Goal: Information Seeking & Learning: Learn about a topic

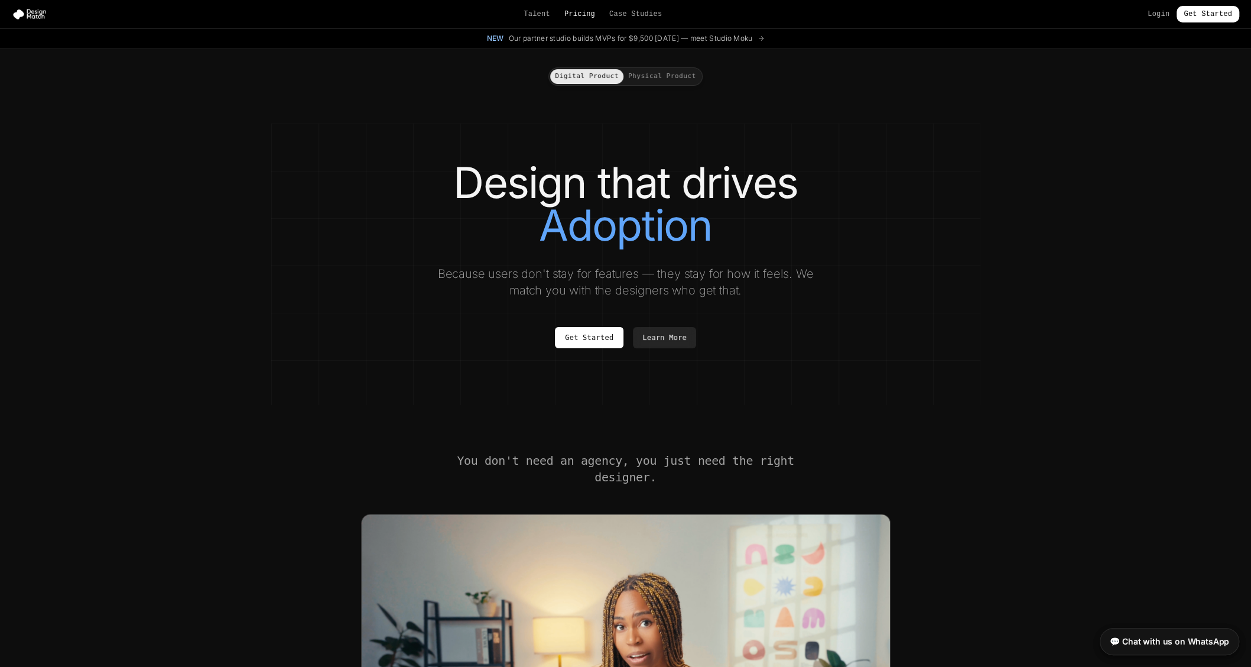
click at [588, 15] on link "Pricing" at bounding box center [580, 13] width 31 height 9
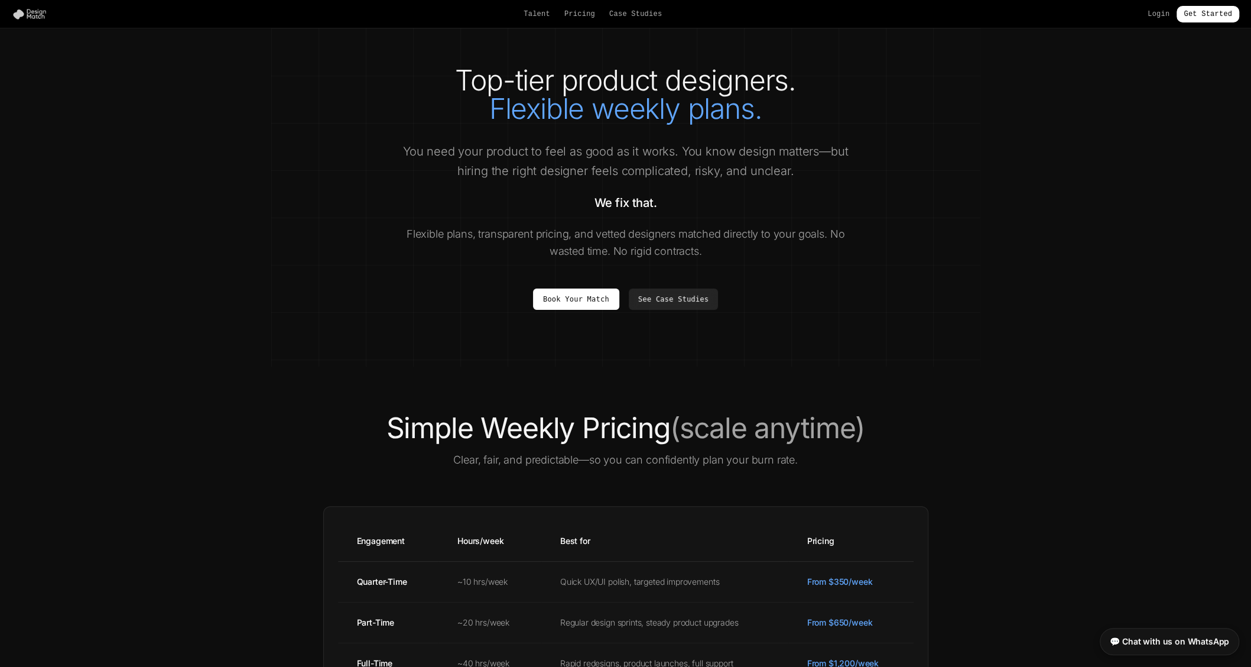
click at [31, 14] on img at bounding box center [32, 14] width 40 height 12
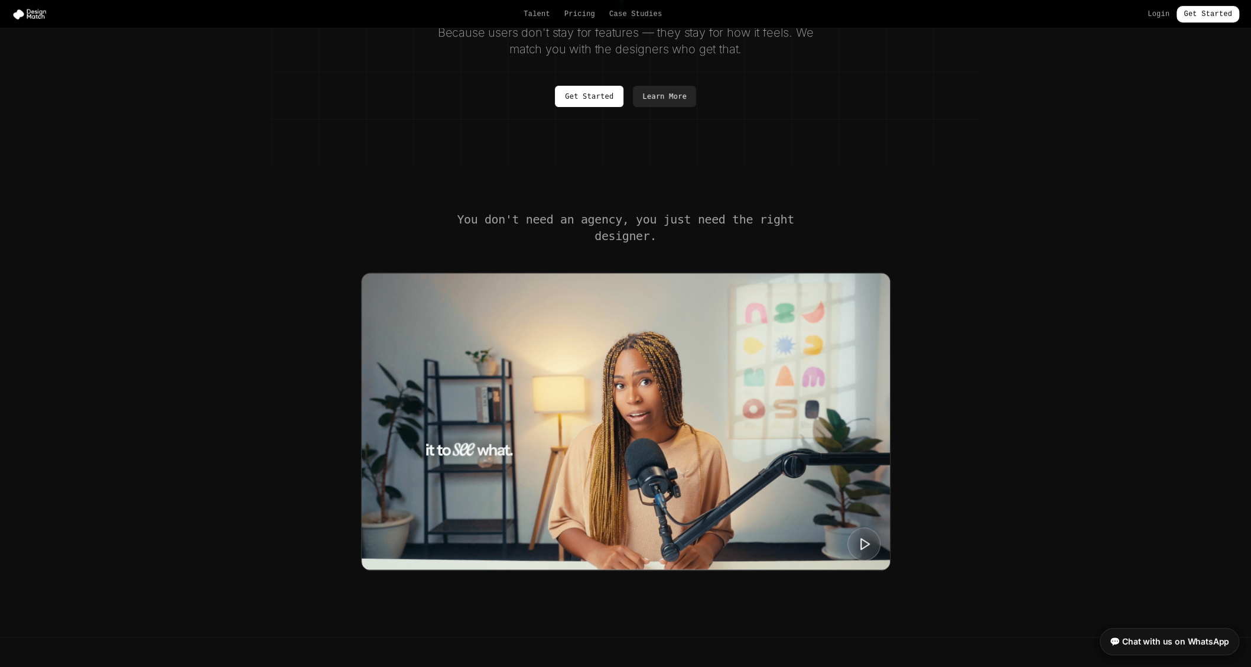
scroll to position [315, 0]
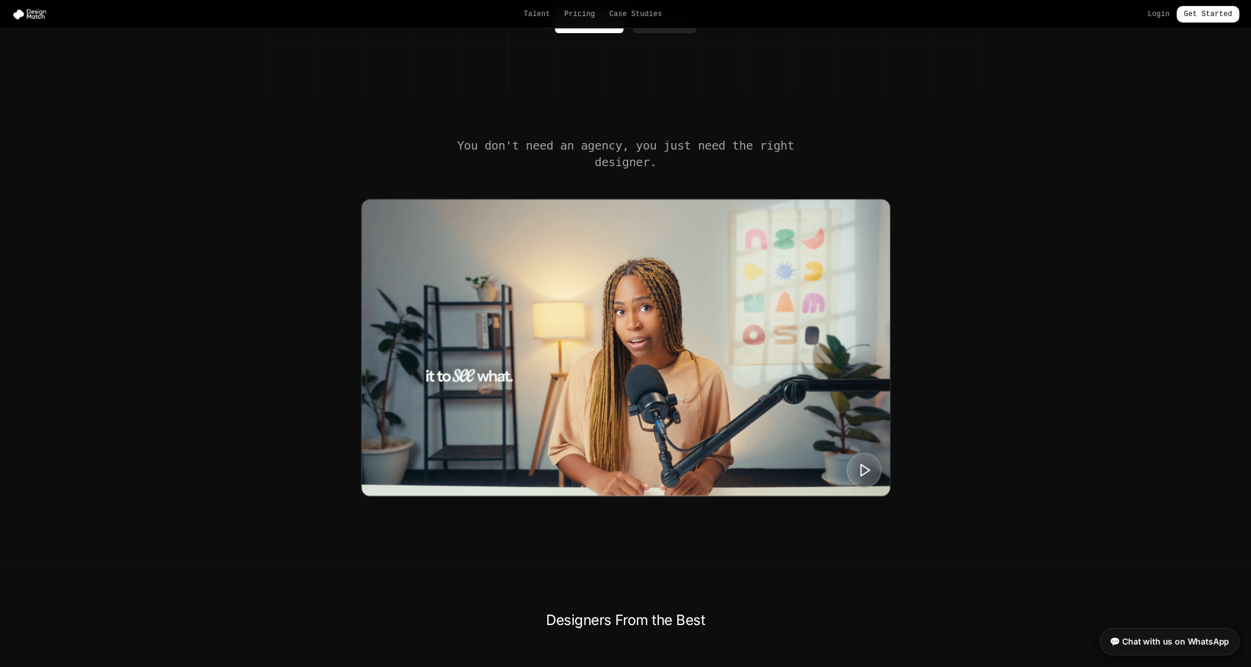
click at [871, 469] on icon at bounding box center [864, 469] width 15 height 15
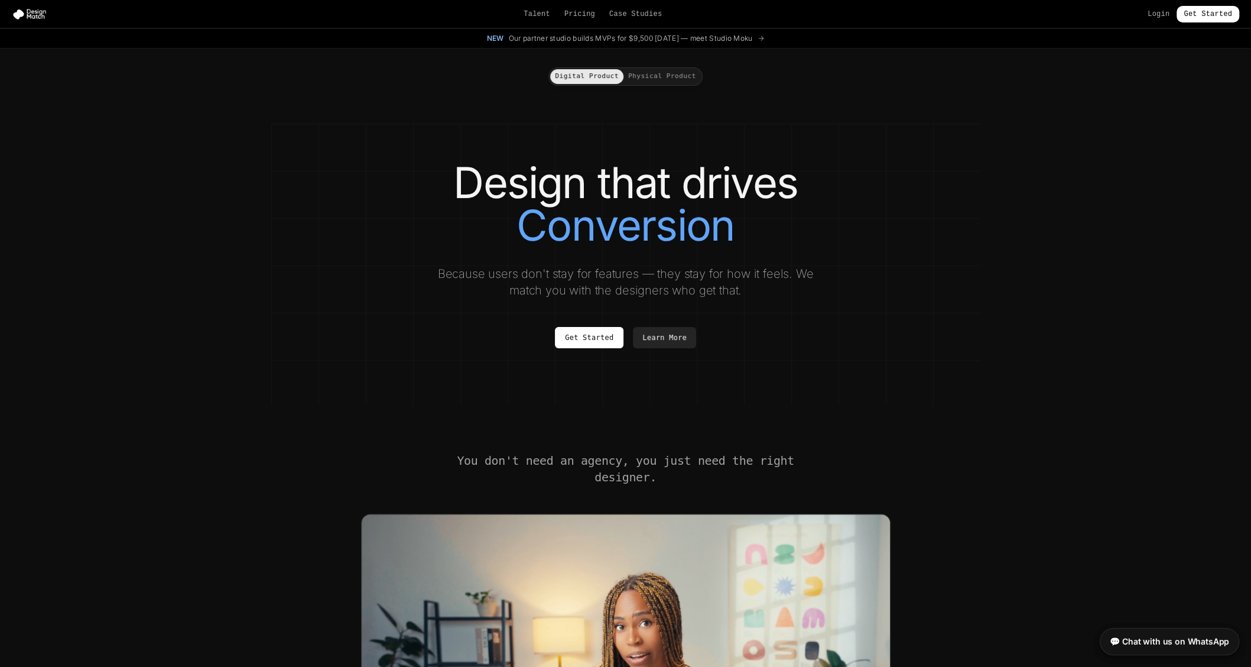
scroll to position [315, 0]
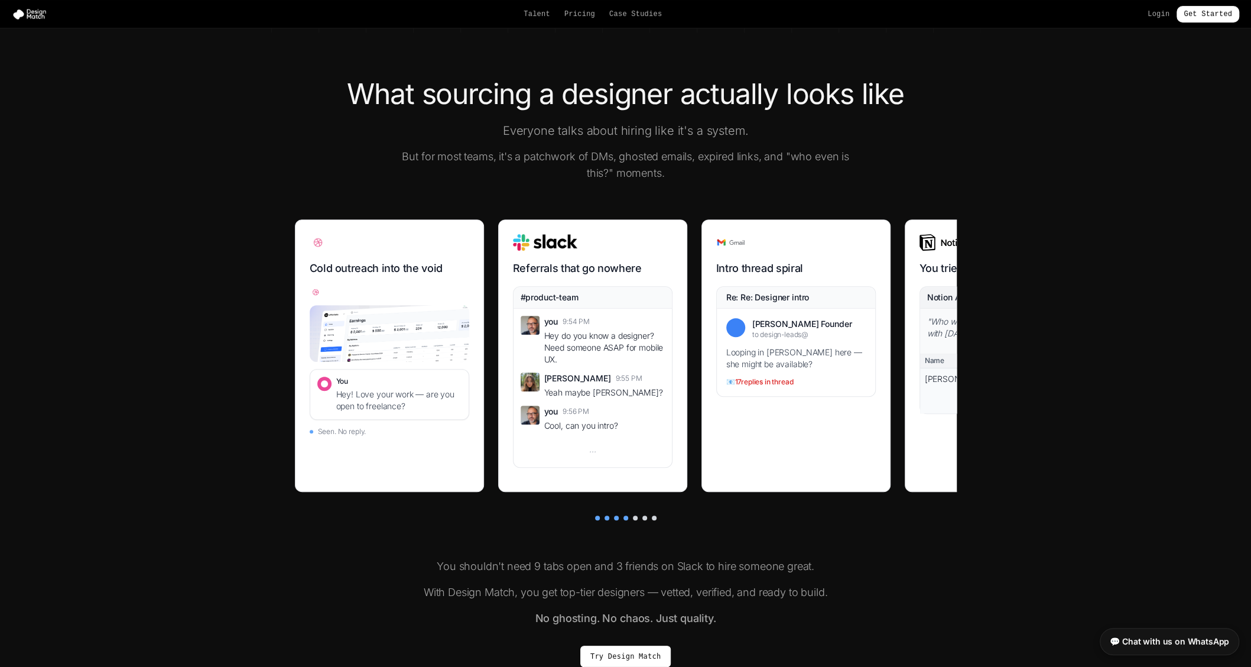
scroll to position [0, 747]
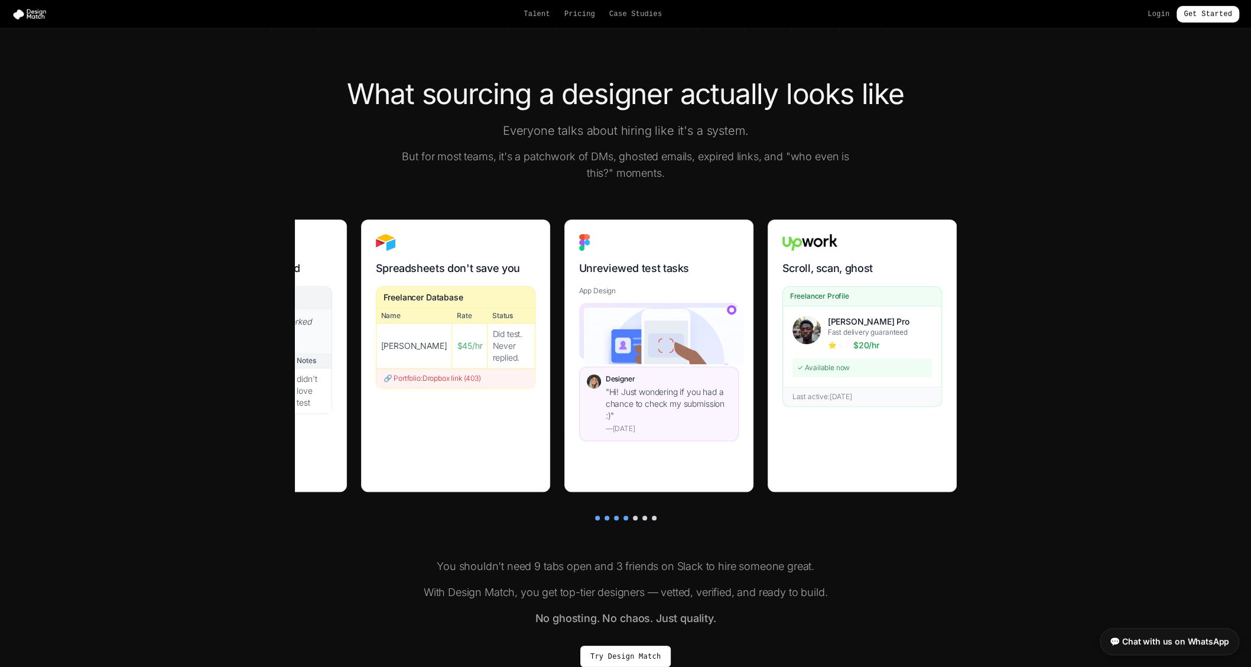
drag, startPoint x: 865, startPoint y: 398, endPoint x: 1595, endPoint y: 467, distance: 732.7
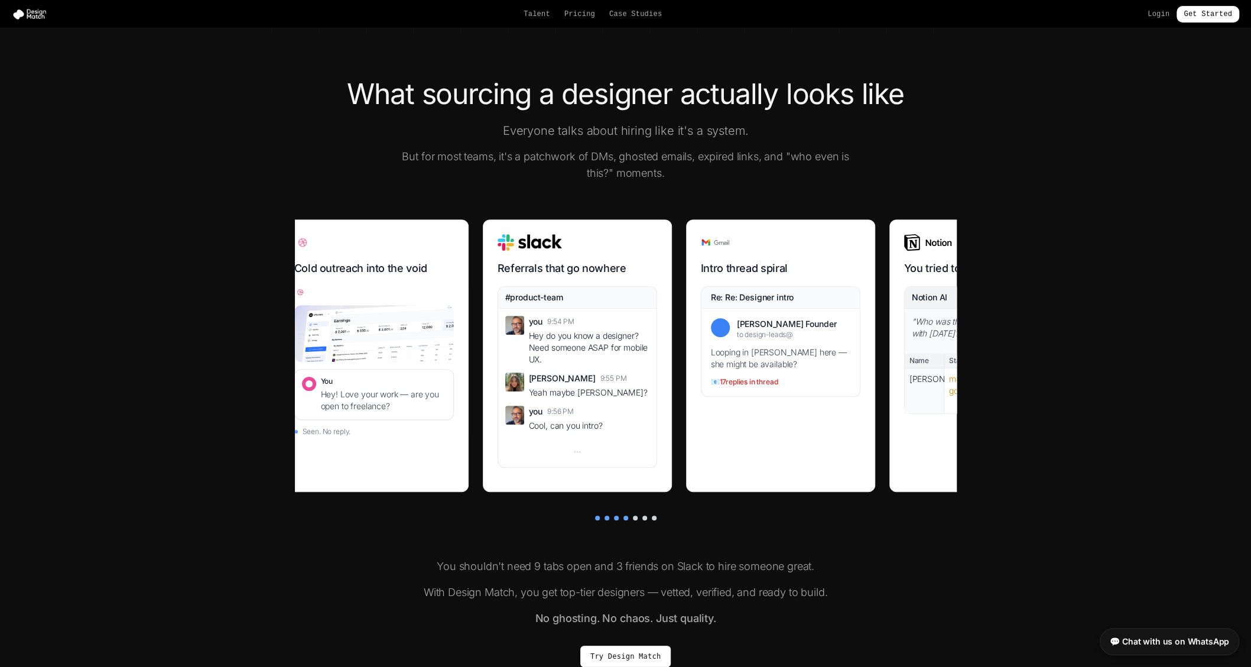
scroll to position [0, 0]
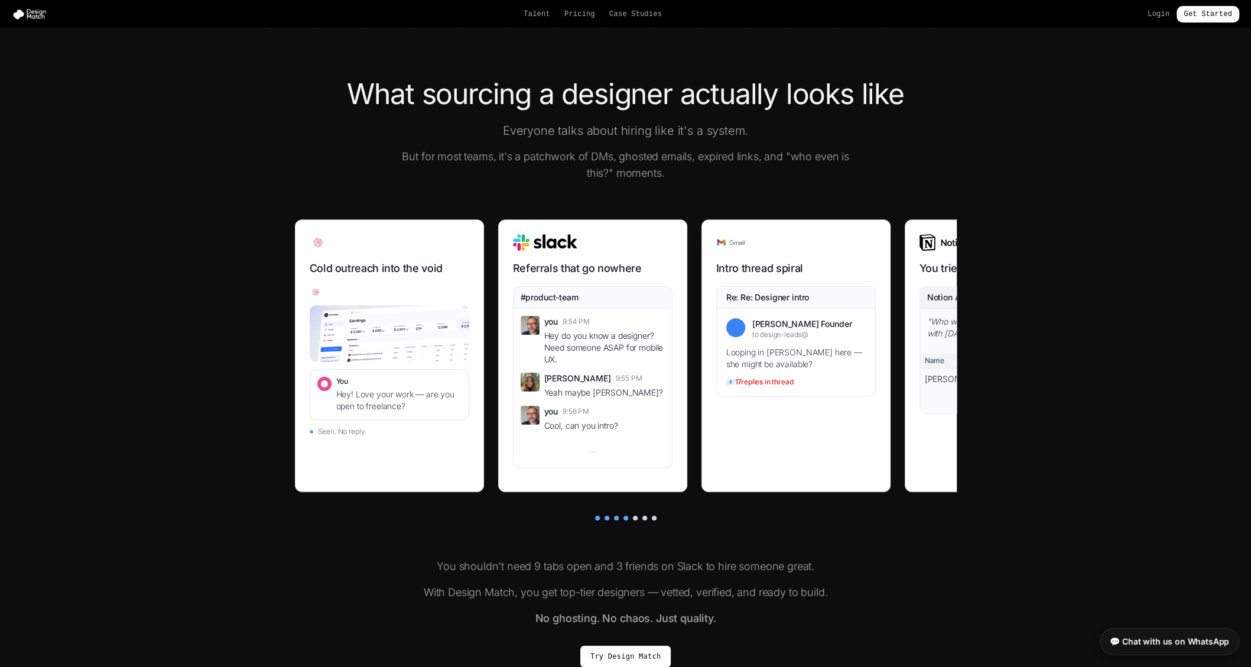
click at [1079, 402] on section "What sourcing a designer actually looks like Everyone talks about hiring like i…" at bounding box center [625, 374] width 1251 height 682
